Goal: Check status: Check status

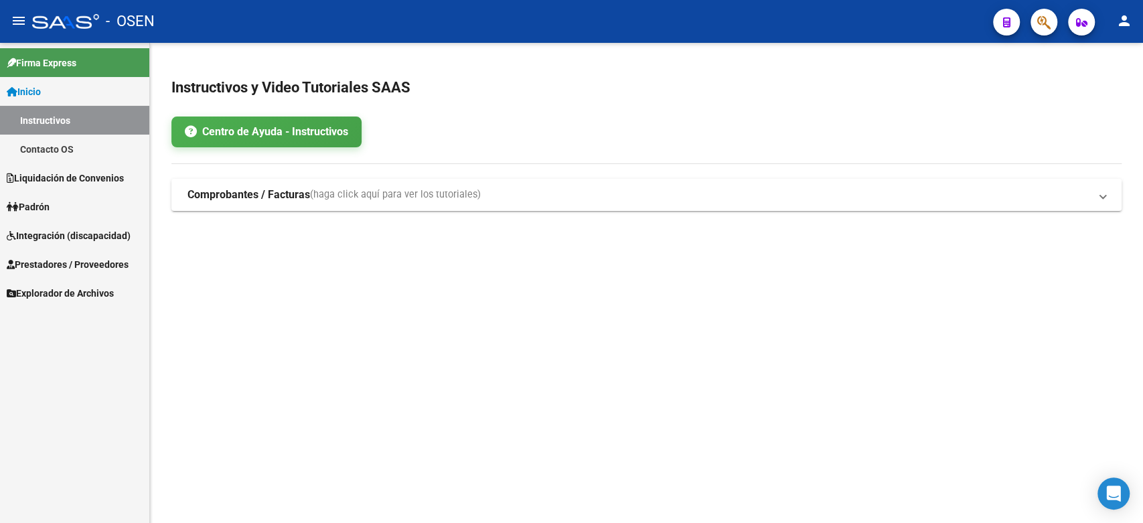
click at [48, 173] on span "Liquidación de Convenios" at bounding box center [65, 178] width 117 height 15
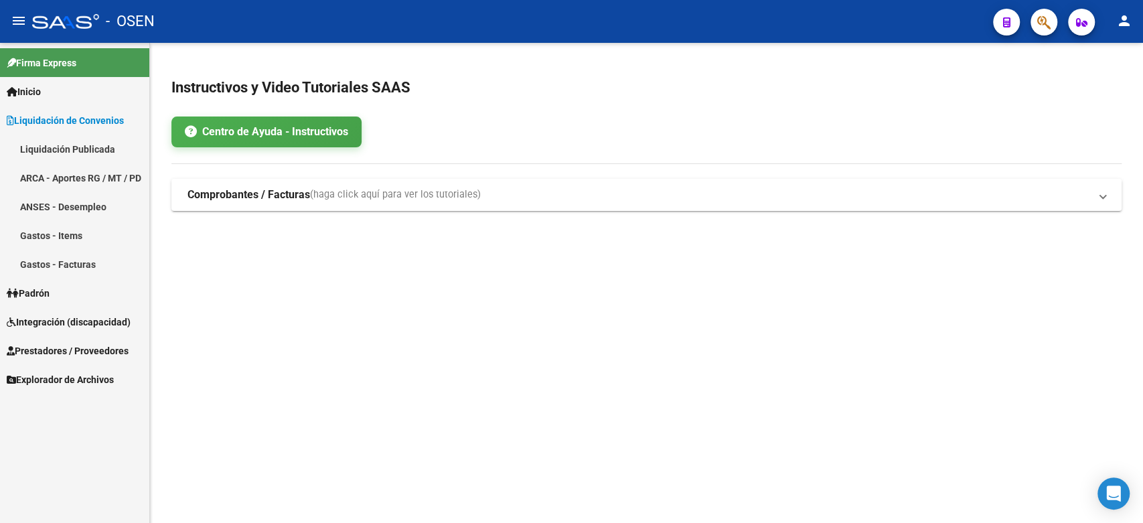
click at [55, 196] on link "ANSES - Desempleo" at bounding box center [74, 206] width 149 height 29
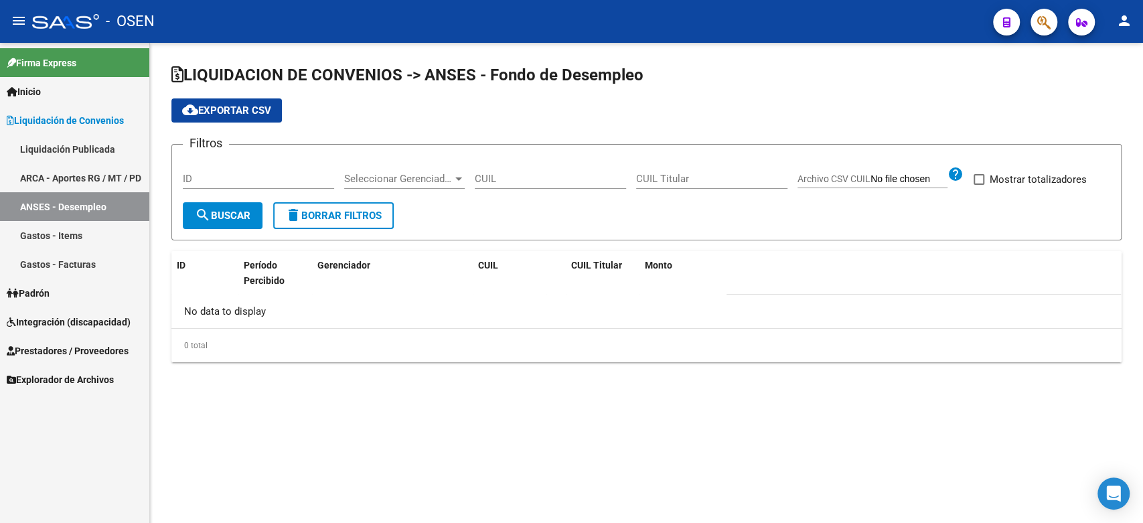
checkbox input "true"
click at [72, 135] on link "Liquidación Publicada" at bounding box center [74, 149] width 149 height 29
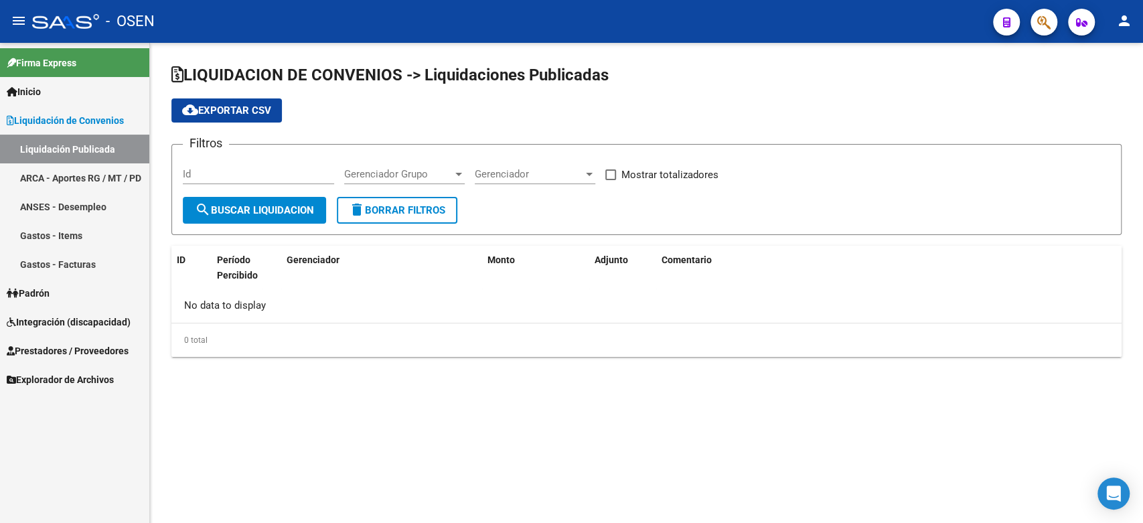
checkbox input "true"
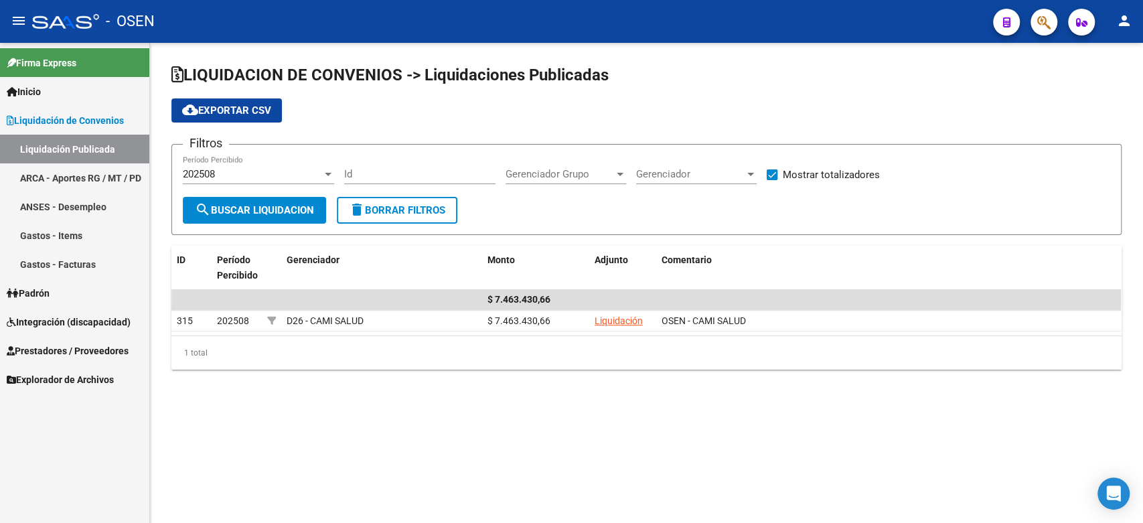
click at [252, 175] on div "202508" at bounding box center [252, 174] width 139 height 12
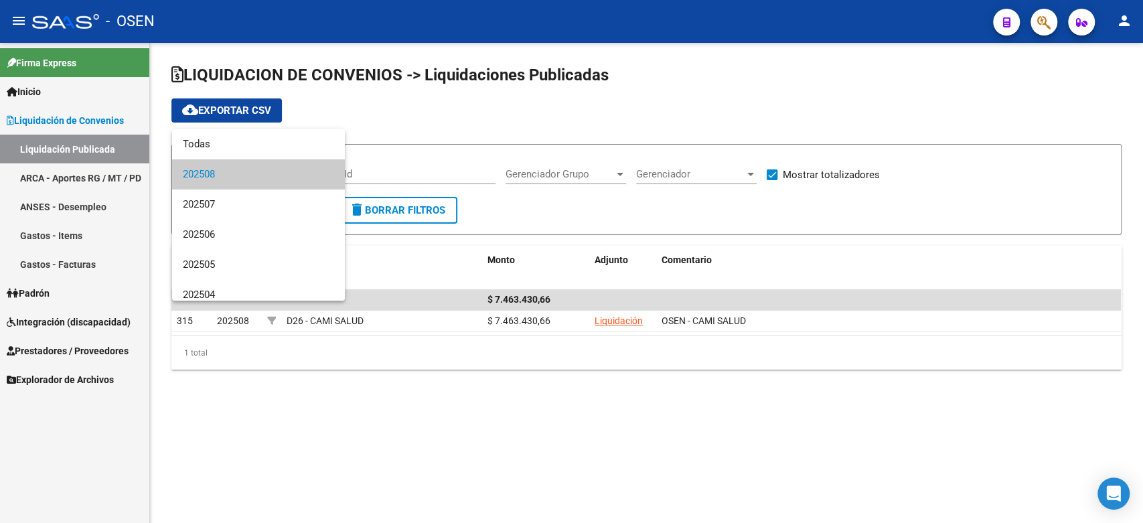
click at [253, 175] on span "202508" at bounding box center [258, 174] width 151 height 30
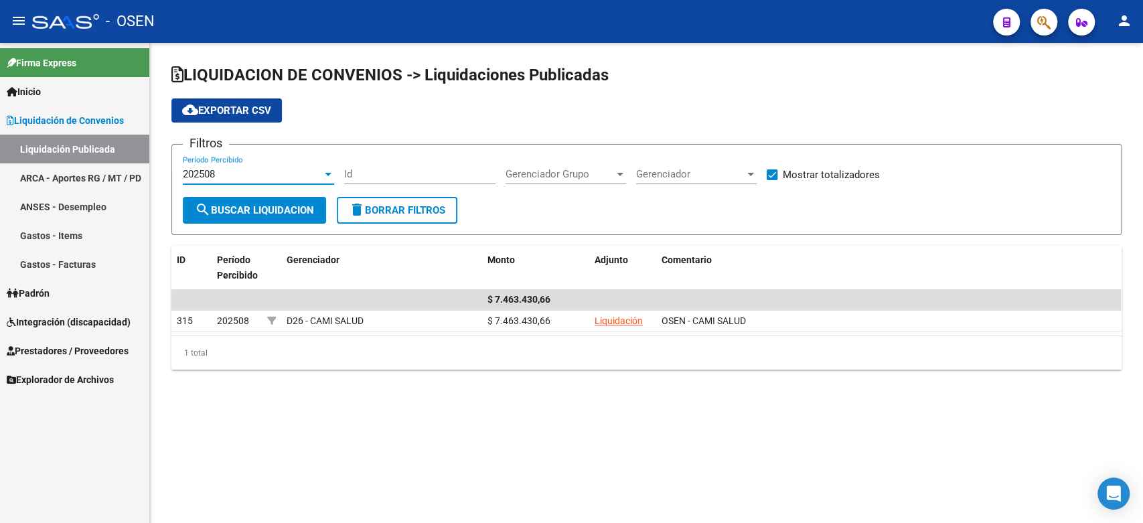
click at [264, 173] on div "202508" at bounding box center [252, 174] width 139 height 12
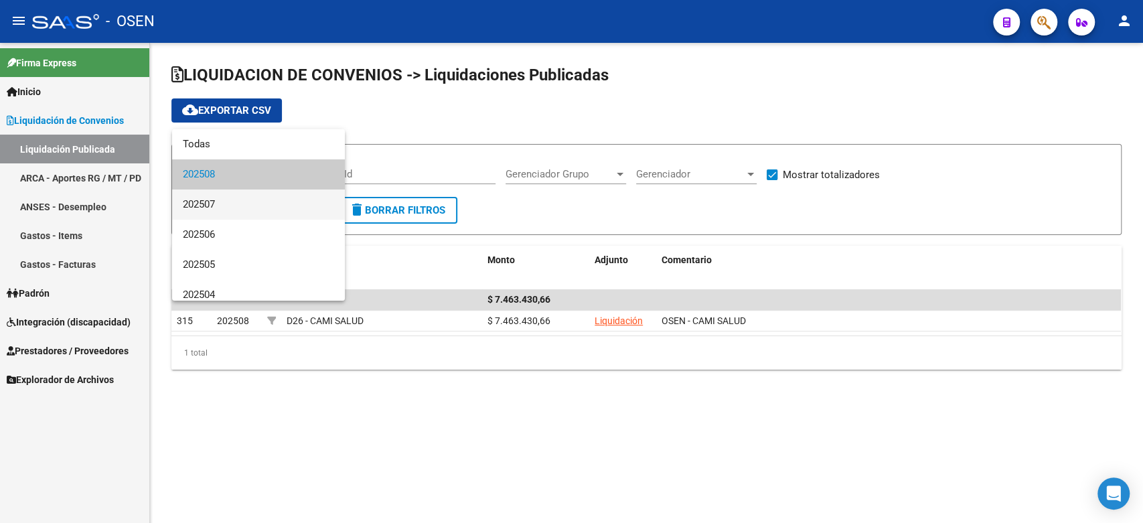
click at [260, 204] on span "202507" at bounding box center [258, 204] width 151 height 30
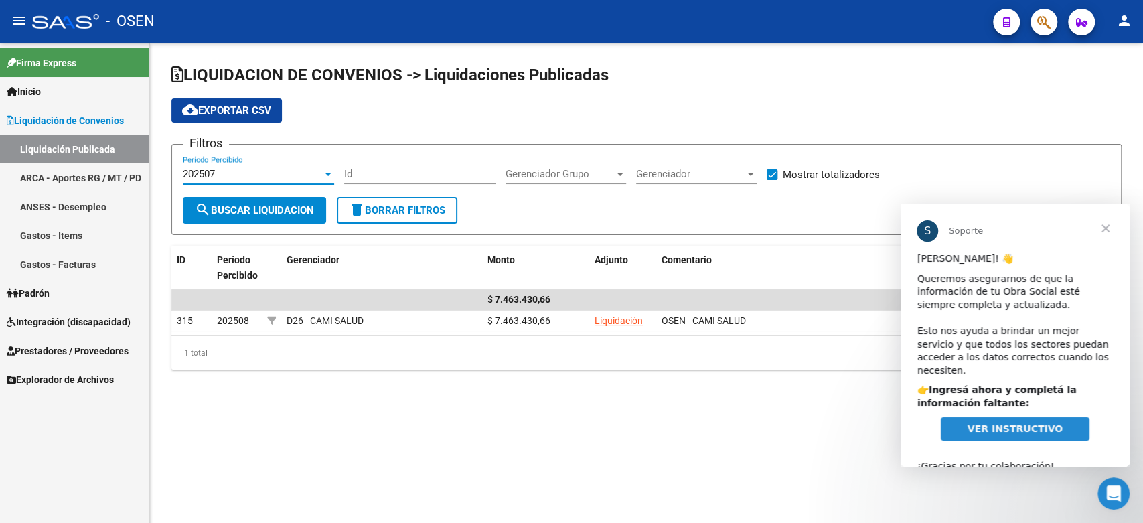
click at [247, 170] on div "202507" at bounding box center [252, 174] width 139 height 12
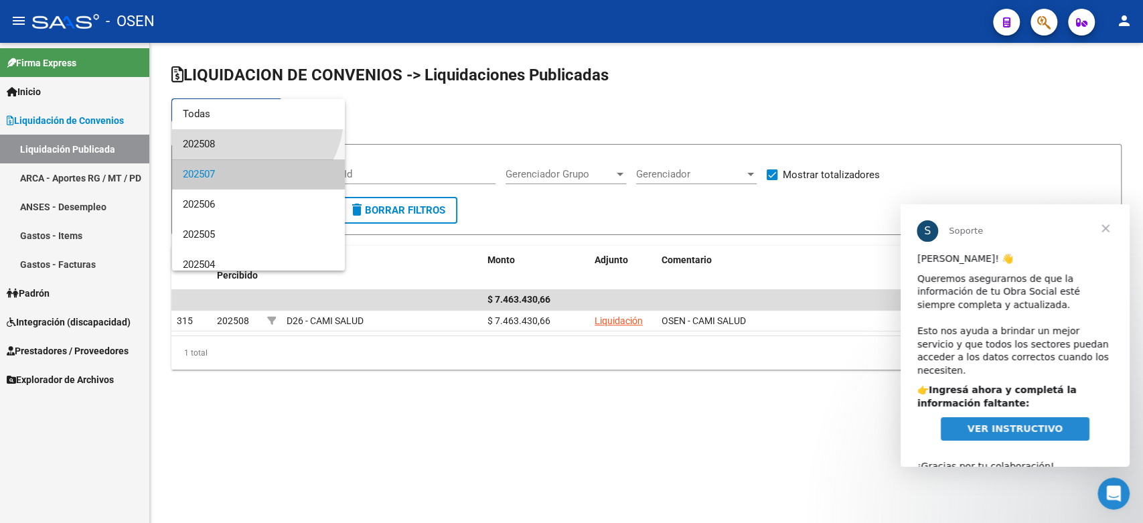
click at [239, 143] on span "202508" at bounding box center [258, 144] width 151 height 30
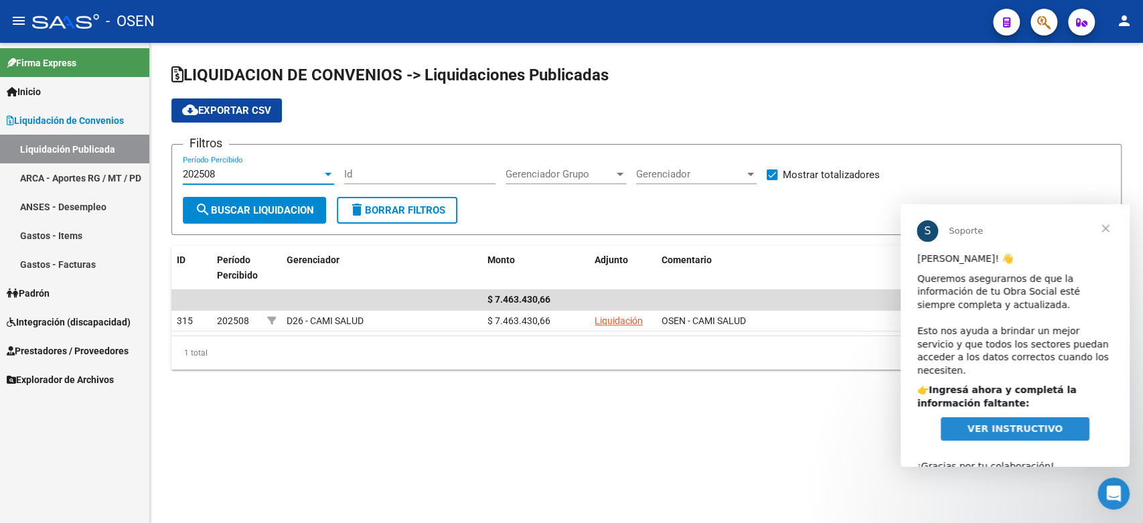
click at [240, 210] on span "search Buscar Liquidacion" at bounding box center [254, 210] width 119 height 12
click at [263, 200] on button "search Buscar Liquidacion" at bounding box center [254, 210] width 143 height 27
click at [771, 457] on mat-sidenav-content "LIQUIDACION DE CONVENIOS -> Liquidaciones Publicadas cloud_download Exportar CS…" at bounding box center [646, 283] width 993 height 480
click at [1110, 229] on span "Cerrar" at bounding box center [1105, 228] width 48 height 48
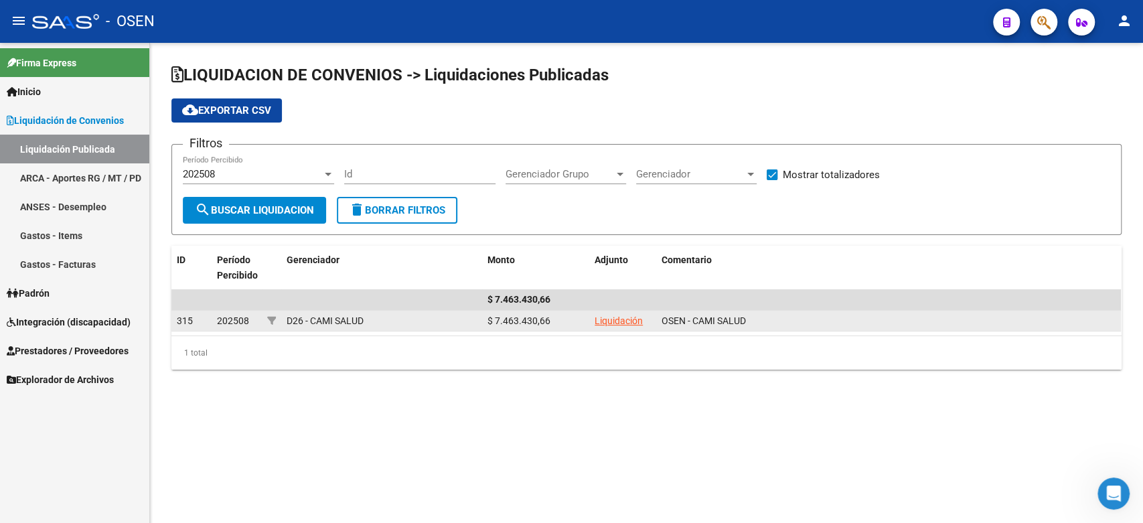
click at [611, 318] on link "Liquidación" at bounding box center [618, 320] width 48 height 11
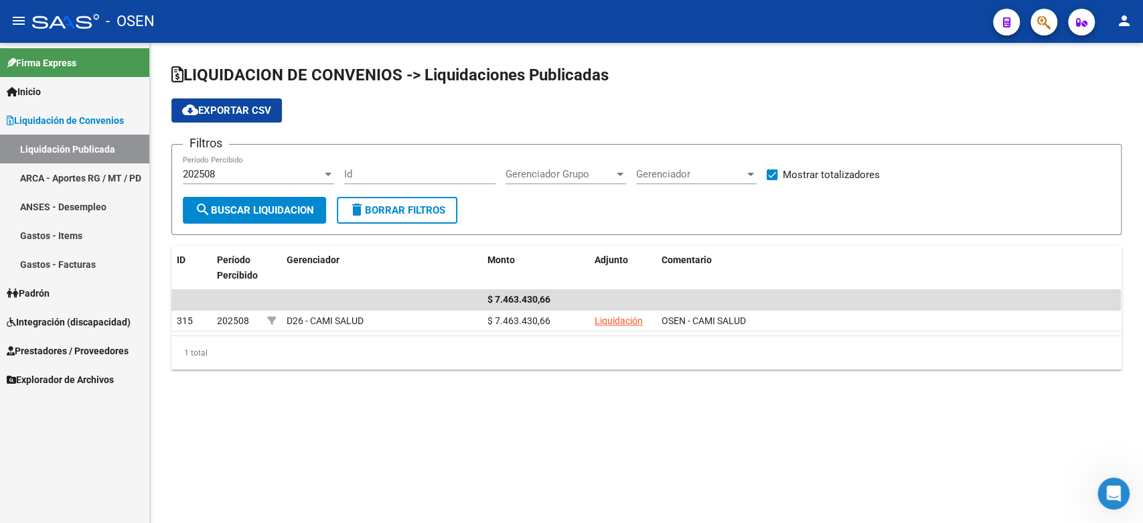
click at [274, 175] on div "202508" at bounding box center [252, 174] width 139 height 12
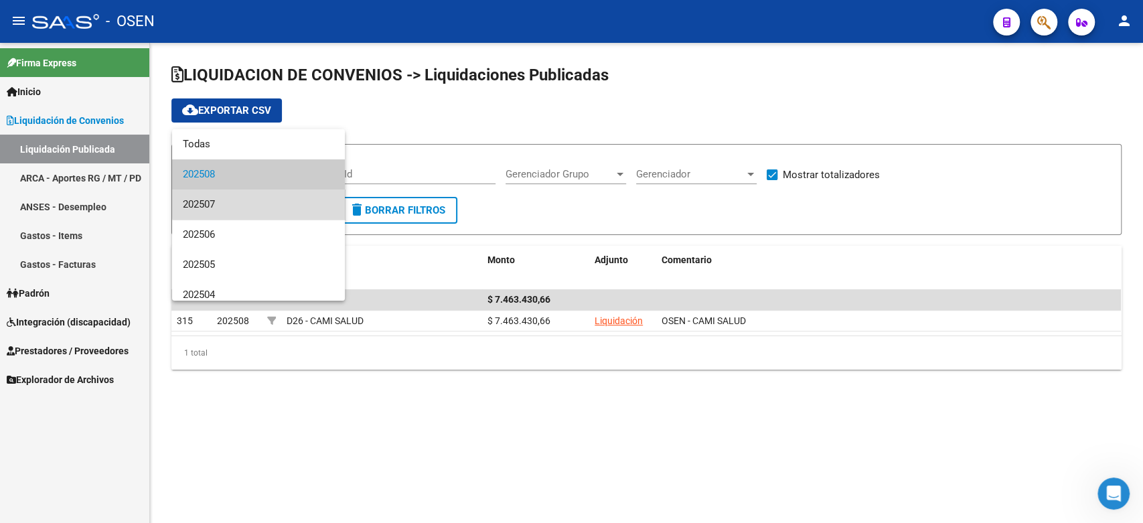
click at [260, 203] on span "202507" at bounding box center [258, 204] width 151 height 30
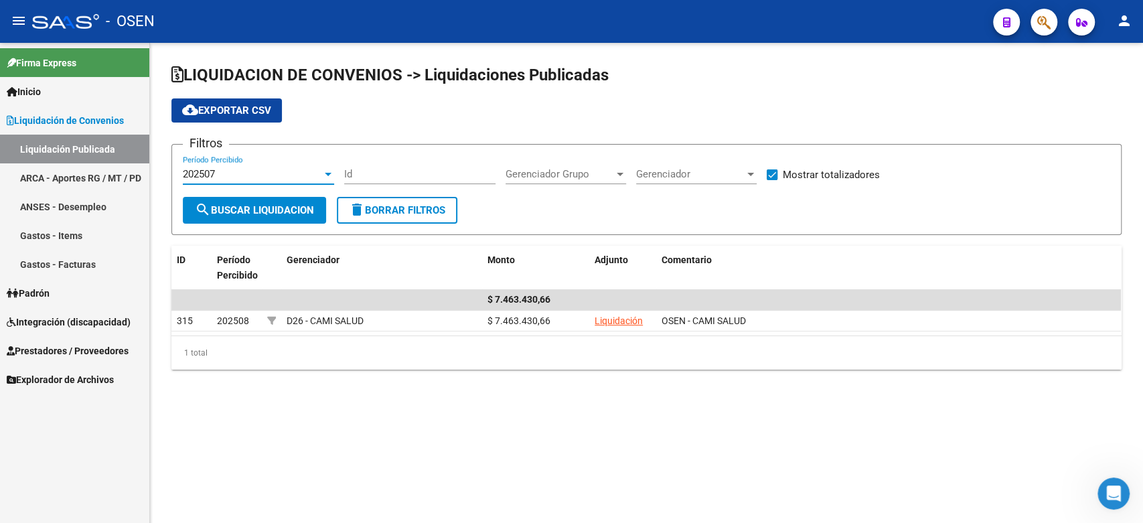
click at [206, 200] on button "search Buscar Liquidacion" at bounding box center [254, 210] width 143 height 27
click at [232, 179] on div "202507" at bounding box center [252, 174] width 139 height 12
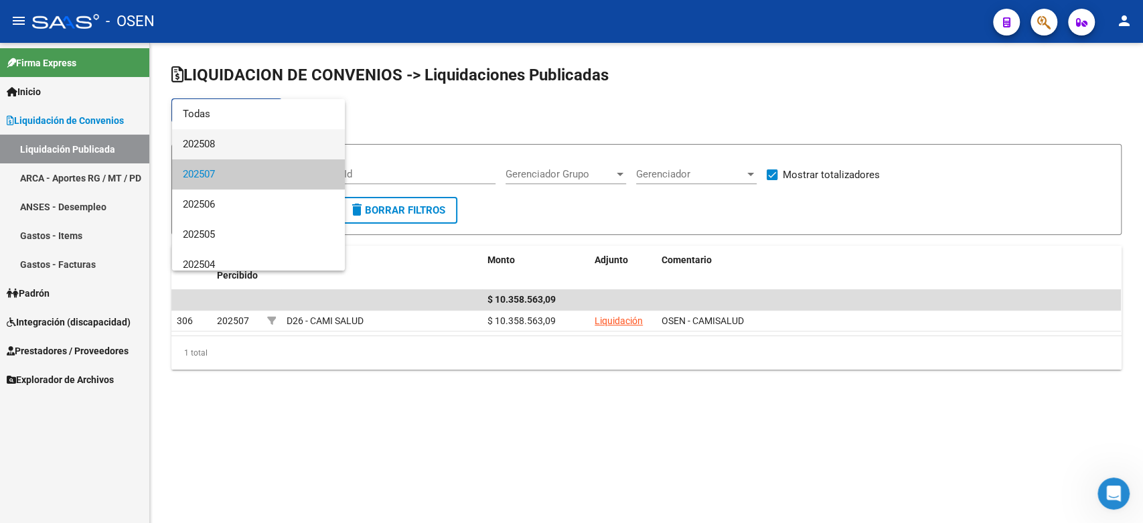
click at [236, 139] on span "202508" at bounding box center [258, 144] width 151 height 30
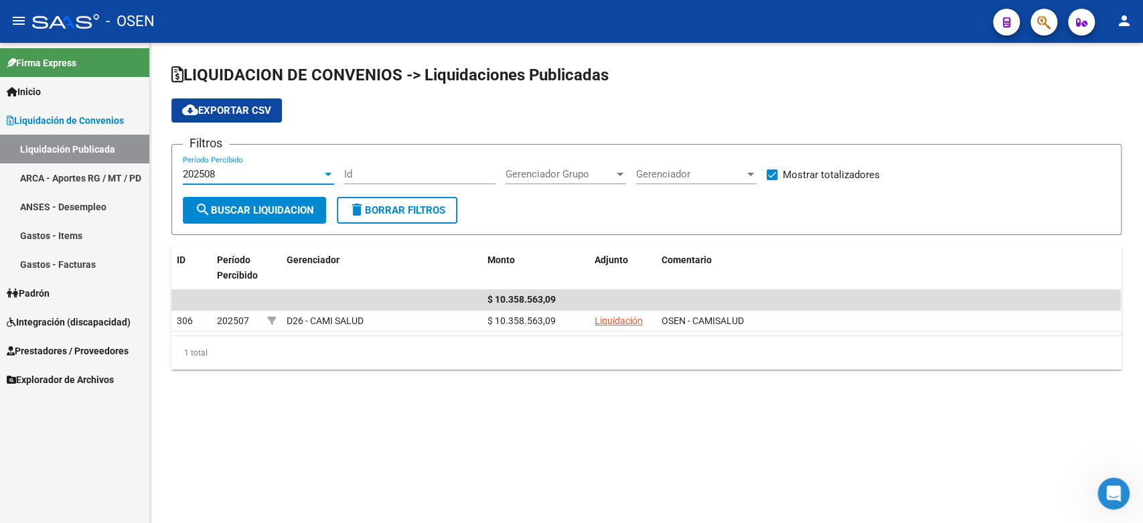
click at [1122, 21] on mat-icon "person" at bounding box center [1124, 21] width 16 height 16
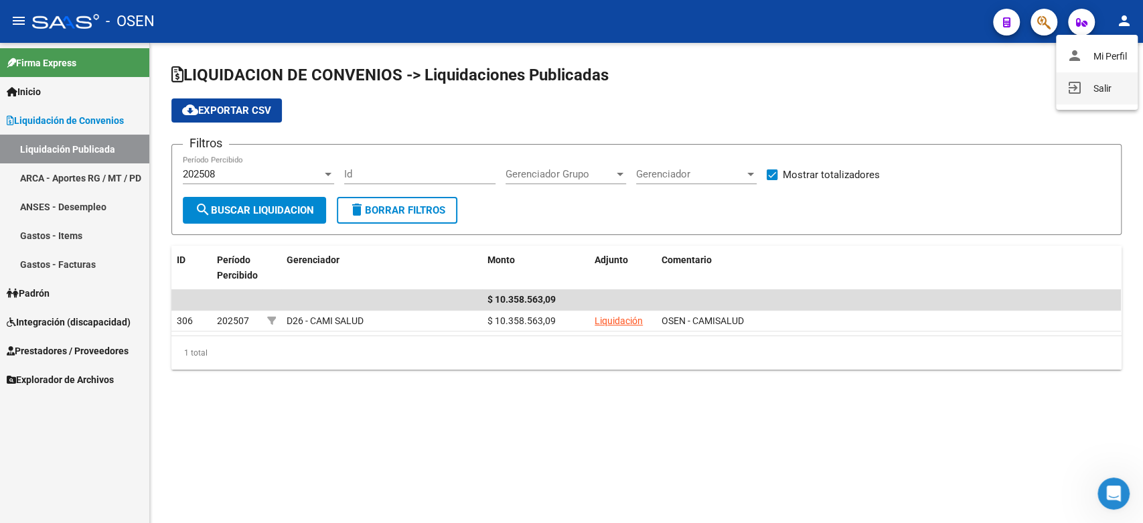
click at [1091, 89] on button "exit_to_app Salir" at bounding box center [1097, 88] width 82 height 32
